Goal: Transaction & Acquisition: Purchase product/service

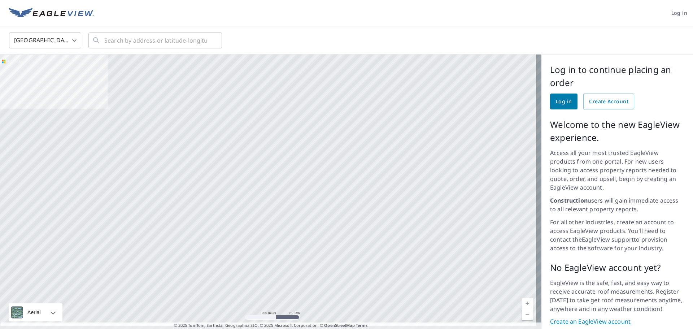
click at [561, 102] on span "Log in" at bounding box center [564, 101] width 16 height 9
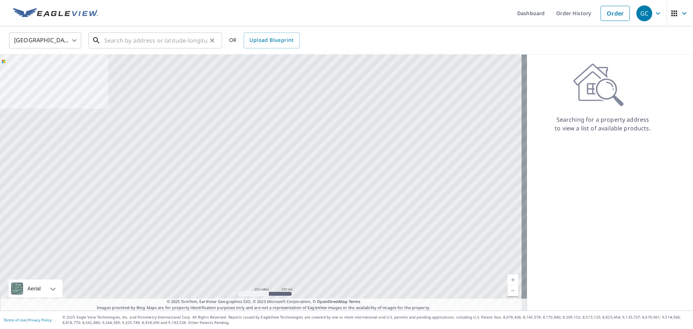
click at [168, 45] on input "text" at bounding box center [155, 40] width 103 height 20
paste input "[STREET_ADDRESS]"
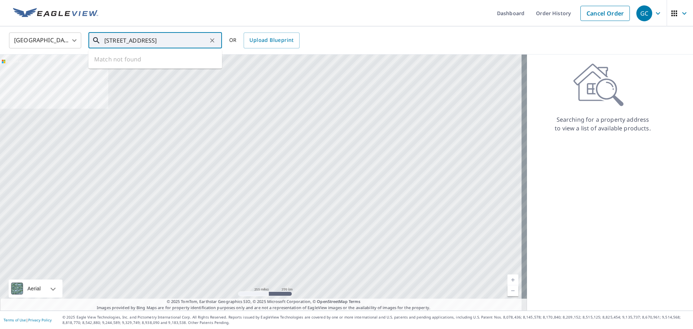
scroll to position [0, 13]
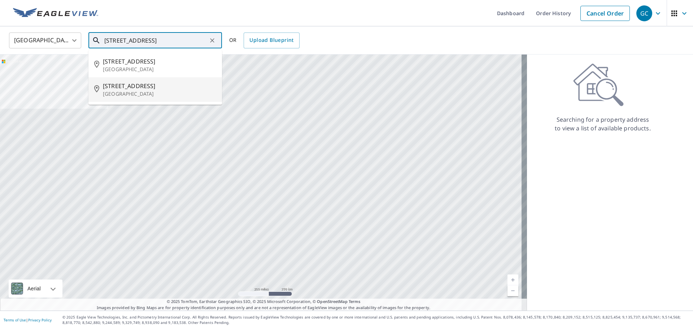
click at [162, 88] on span "[STREET_ADDRESS]" at bounding box center [159, 86] width 113 height 9
type input "[STREET_ADDRESS]"
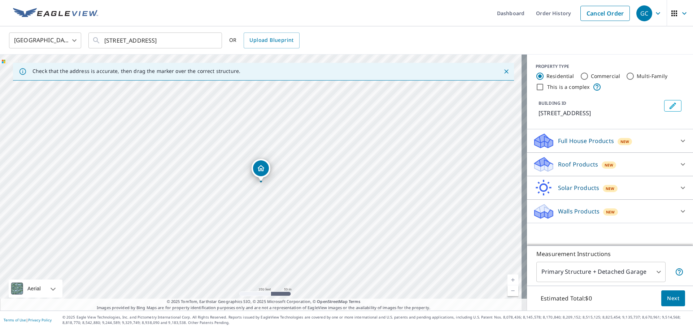
click at [559, 168] on div "Roof Products New" at bounding box center [602, 164] width 141 height 17
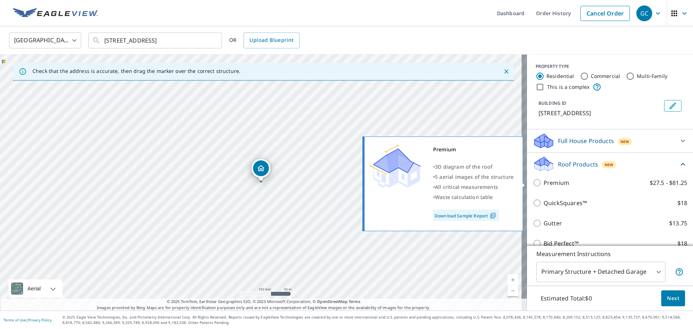
click at [550, 182] on p "Premium" at bounding box center [556, 182] width 26 height 9
click at [543, 182] on input "Premium $27.5 - $81.25" at bounding box center [537, 182] width 11 height 9
checkbox input "true"
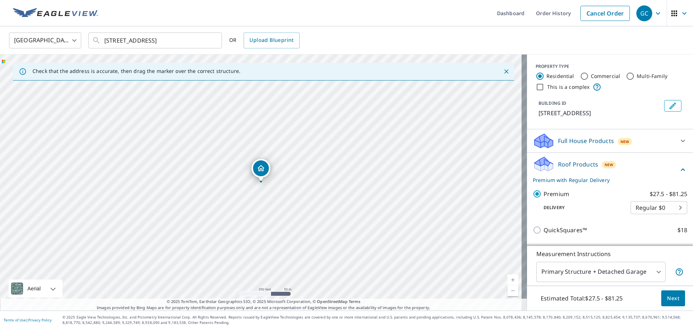
click at [667, 302] on span "Next" at bounding box center [673, 298] width 12 height 9
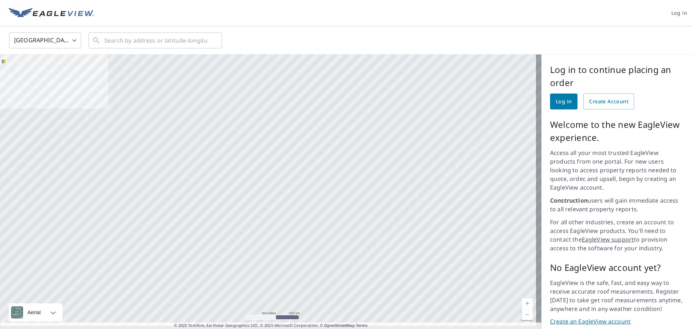
click at [550, 108] on link "Log in" at bounding box center [563, 101] width 27 height 16
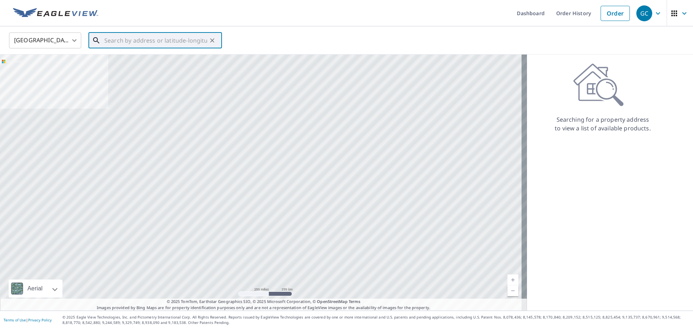
click at [143, 38] on input "text" at bounding box center [155, 40] width 103 height 20
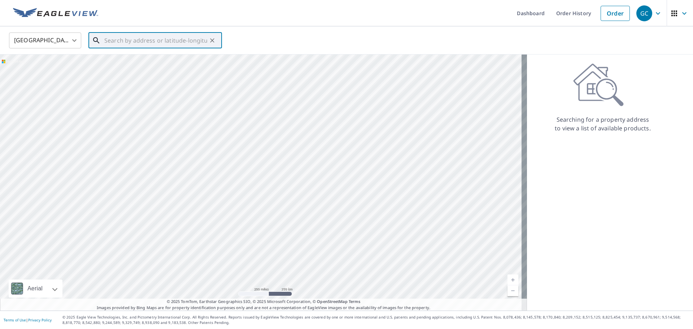
paste input "27292 Highland Road Richmond Heights, OH 44143"
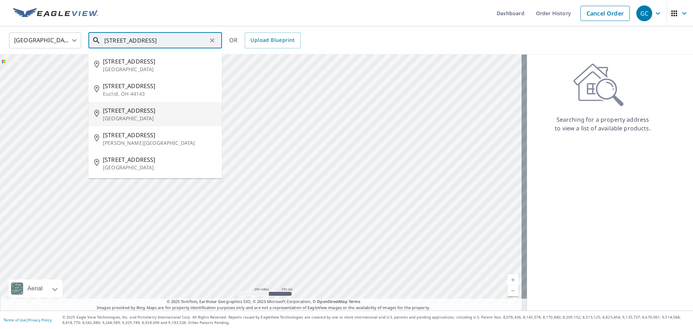
click at [169, 110] on span "27292 Highland Rd" at bounding box center [159, 110] width 113 height 9
type input "27292 Highland Rd Richmond Heights, OH 44143"
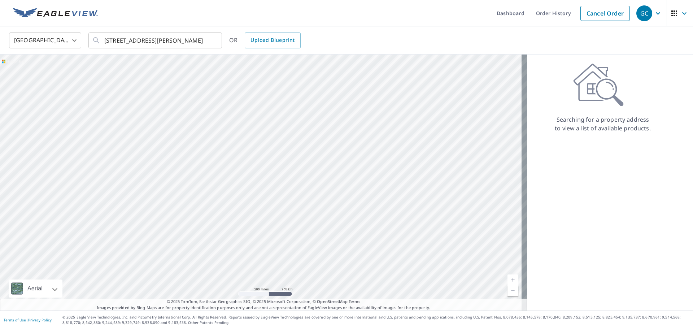
scroll to position [0, 0]
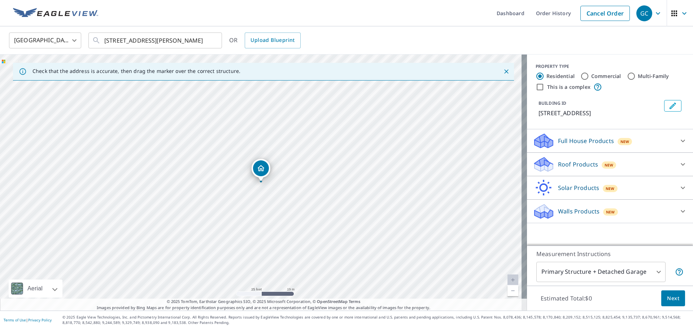
click at [603, 168] on div "New" at bounding box center [608, 164] width 15 height 7
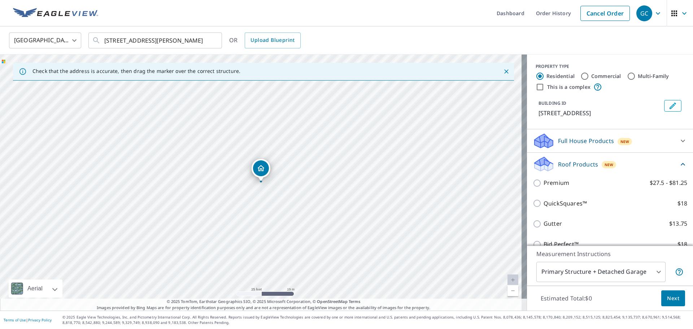
drag, startPoint x: 639, startPoint y: 150, endPoint x: 626, endPoint y: 155, distance: 13.9
click at [639, 149] on div "Full House Products New" at bounding box center [602, 140] width 141 height 17
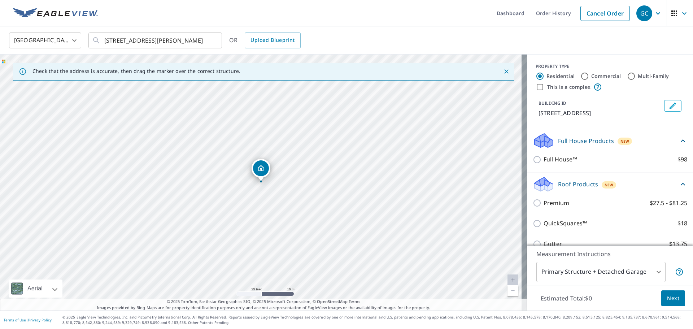
click at [549, 164] on p "Full House™" at bounding box center [560, 159] width 34 height 9
click at [543, 164] on input "Full House™ $98" at bounding box center [537, 159] width 11 height 9
checkbox input "true"
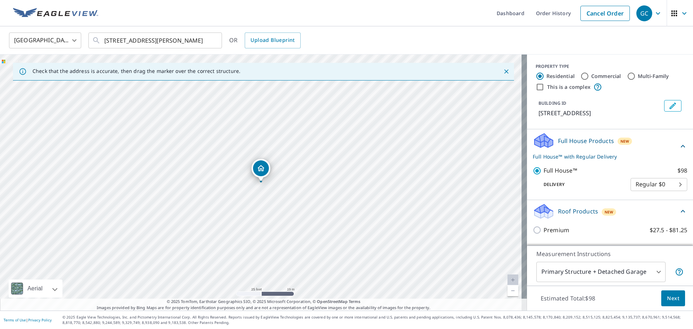
scroll to position [115, 0]
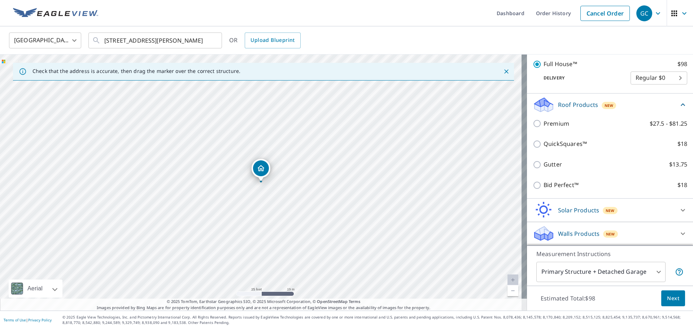
click at [670, 304] on button "Next" at bounding box center [673, 298] width 24 height 16
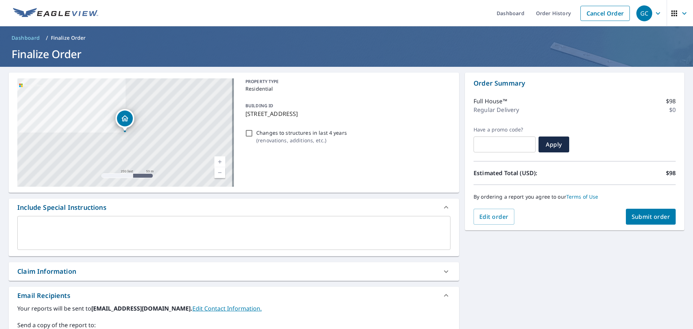
click at [653, 215] on span "Submit order" at bounding box center [650, 216] width 39 height 8
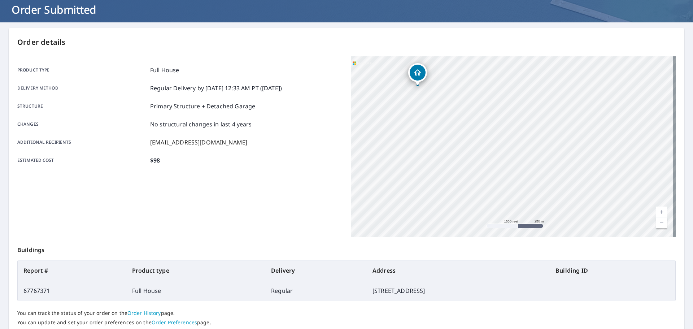
scroll to position [96, 0]
